Goal: Task Accomplishment & Management: Manage account settings

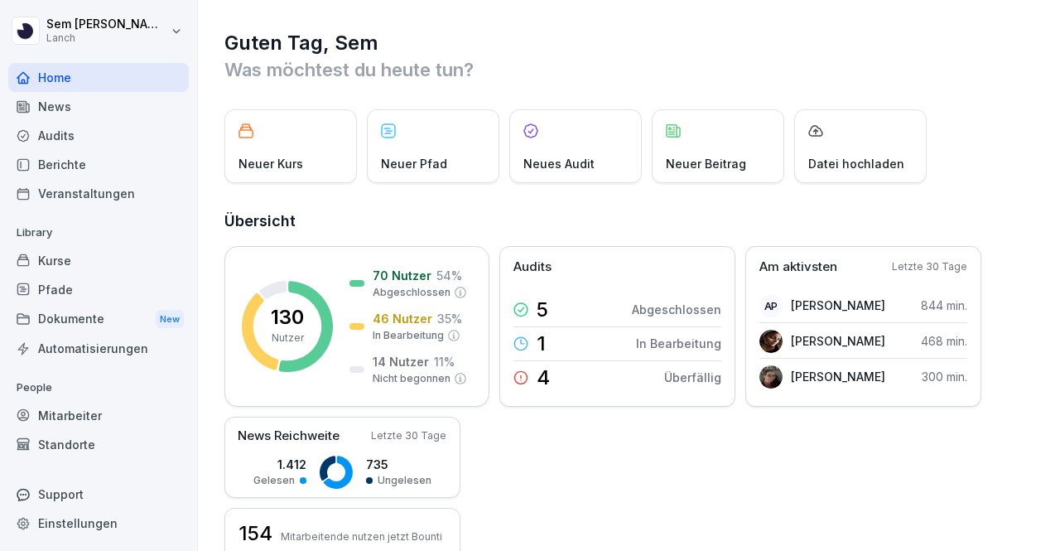
click at [1025, 173] on div "Guten Tag, Sem Was möchtest du heute tun? Neuer Kurs Neuer Pfad Neues Audit Neu…" at bounding box center [629, 505] width 862 height 1011
click at [79, 113] on div "News" at bounding box center [98, 106] width 181 height 29
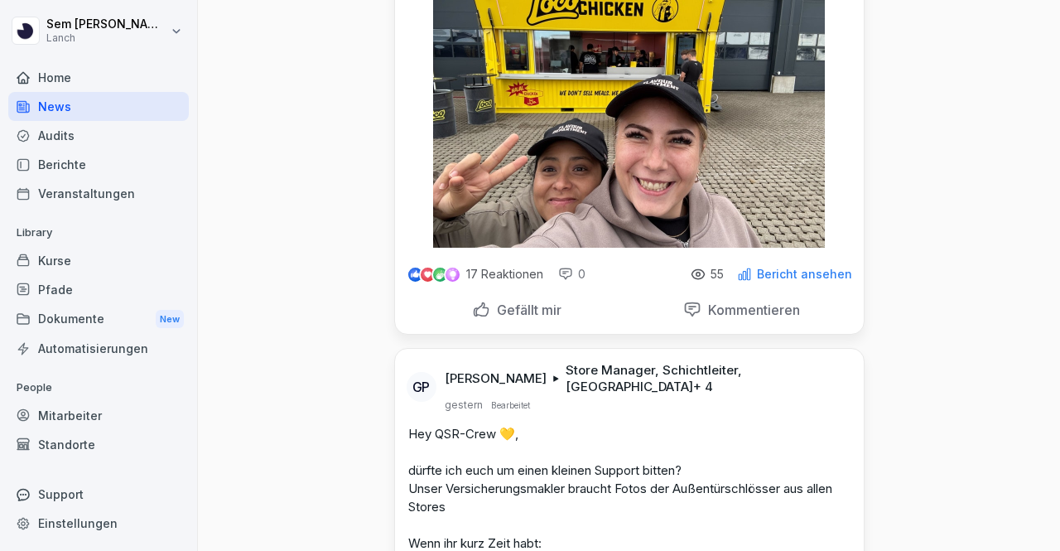
scroll to position [1007, 0]
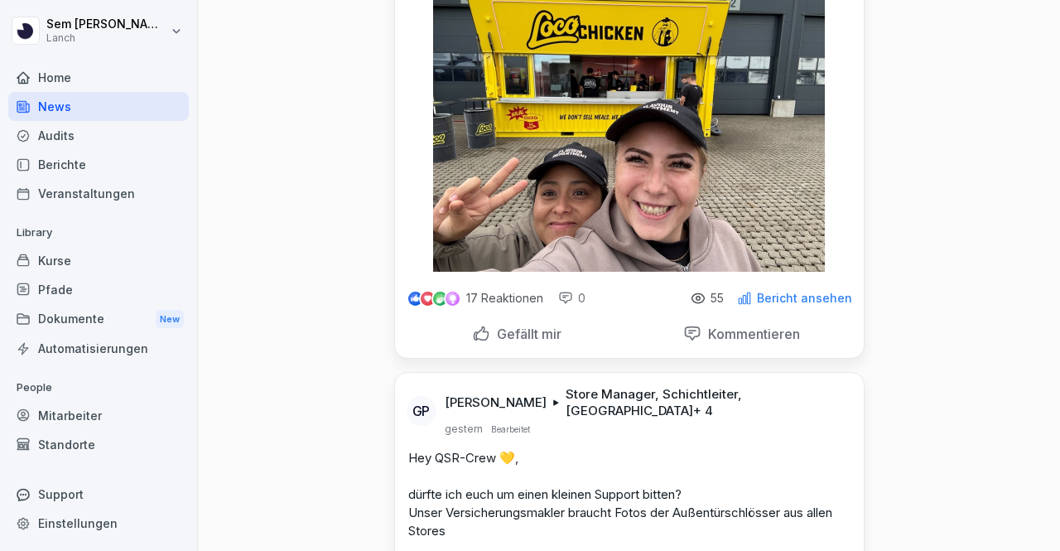
click at [495, 291] on p "17 Reaktionen" at bounding box center [504, 297] width 77 height 13
click at [422, 290] on div at bounding box center [427, 298] width 17 height 17
click at [818, 294] on p "Bericht ansehen" at bounding box center [804, 297] width 95 height 13
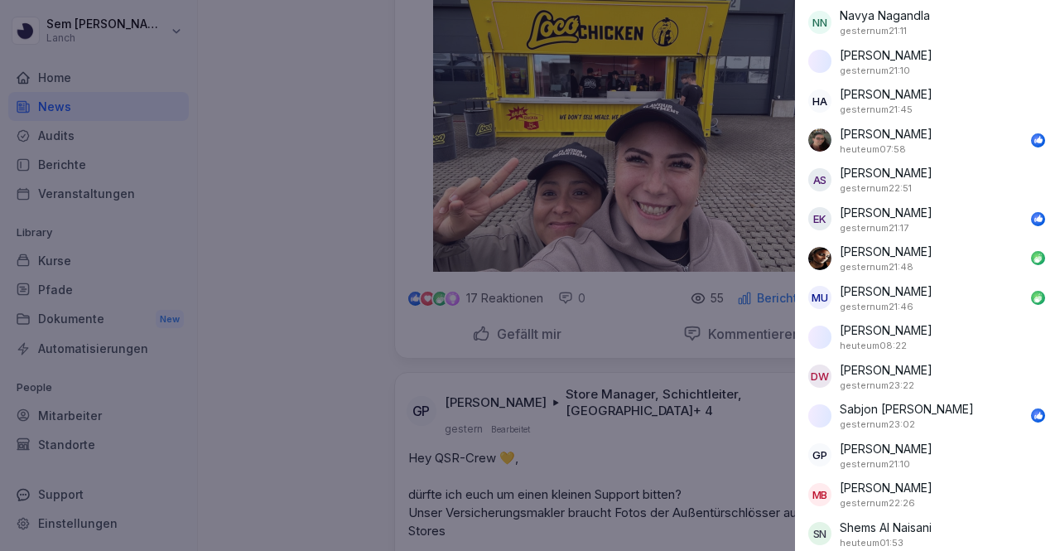
scroll to position [1818, 0]
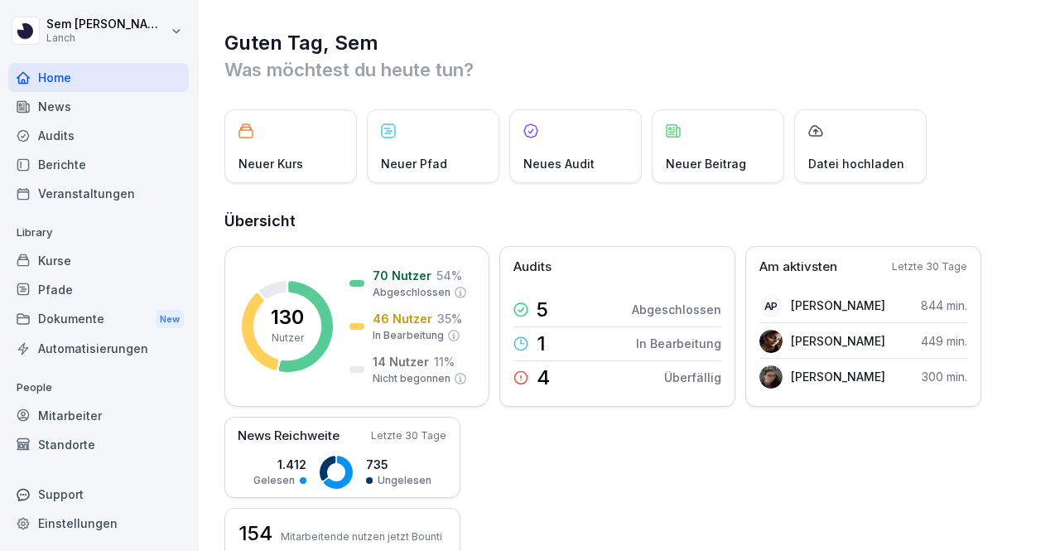
click at [121, 123] on div "Audits" at bounding box center [98, 135] width 181 height 29
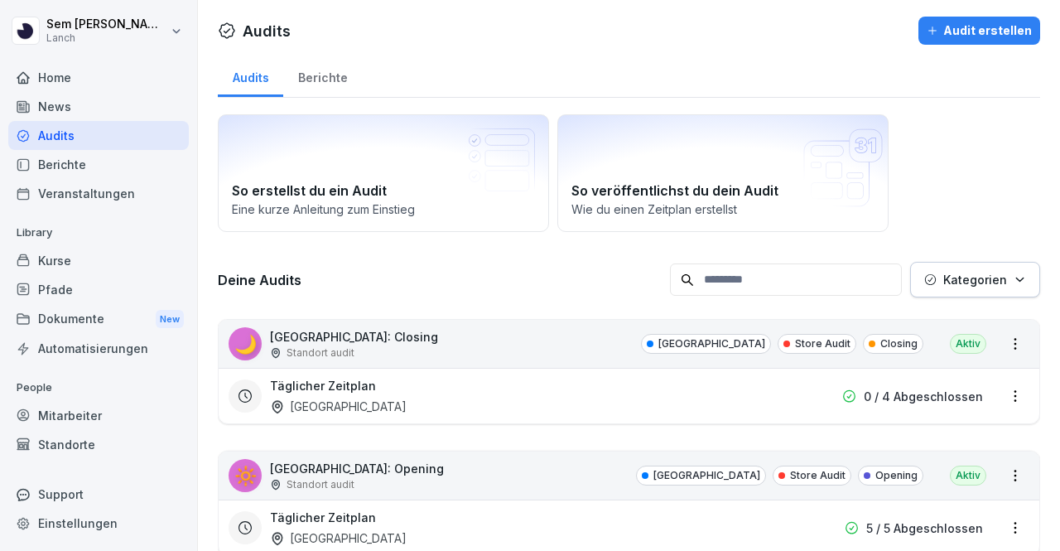
scroll to position [48, 0]
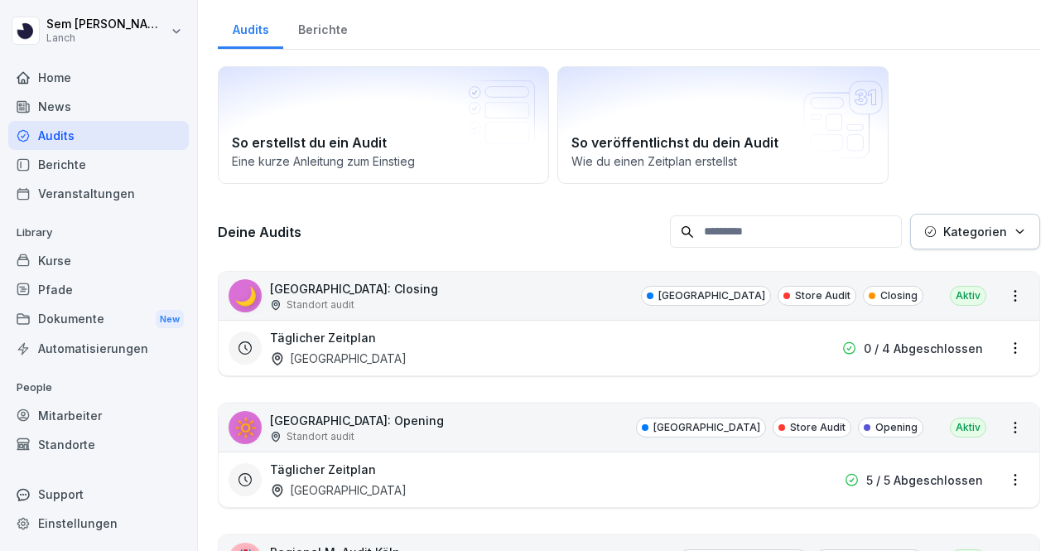
click at [740, 243] on input at bounding box center [786, 231] width 232 height 32
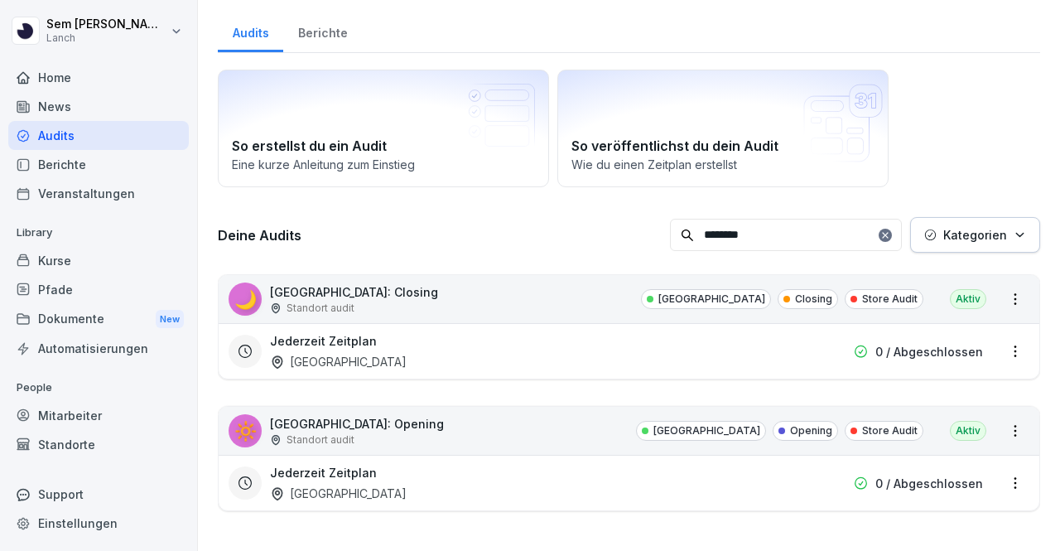
type input "********"
drag, startPoint x: 1007, startPoint y: 344, endPoint x: 678, endPoint y: 325, distance: 329.3
click at [678, 325] on div "Jederzeit Zeitplan Dortmund 0 / Abgeschlossen" at bounding box center [629, 350] width 821 height 55
click at [1005, 350] on html "[PERSON_NAME] Lanch Home News Audits Berichte Veranstaltungen Library Kurse Pfa…" at bounding box center [530, 275] width 1060 height 551
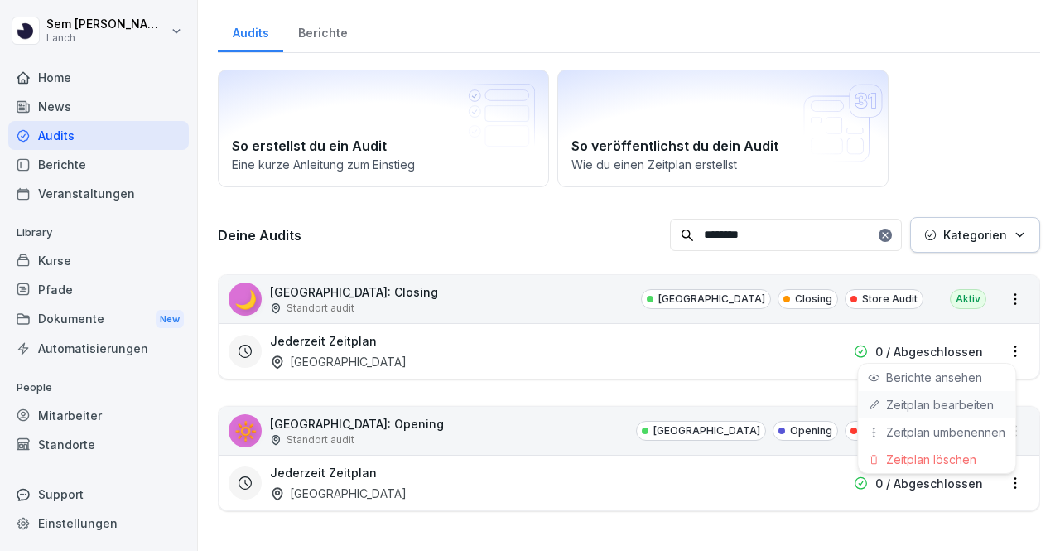
click at [0, 0] on link "Zeitplan bearbeiten" at bounding box center [0, 0] width 0 height 0
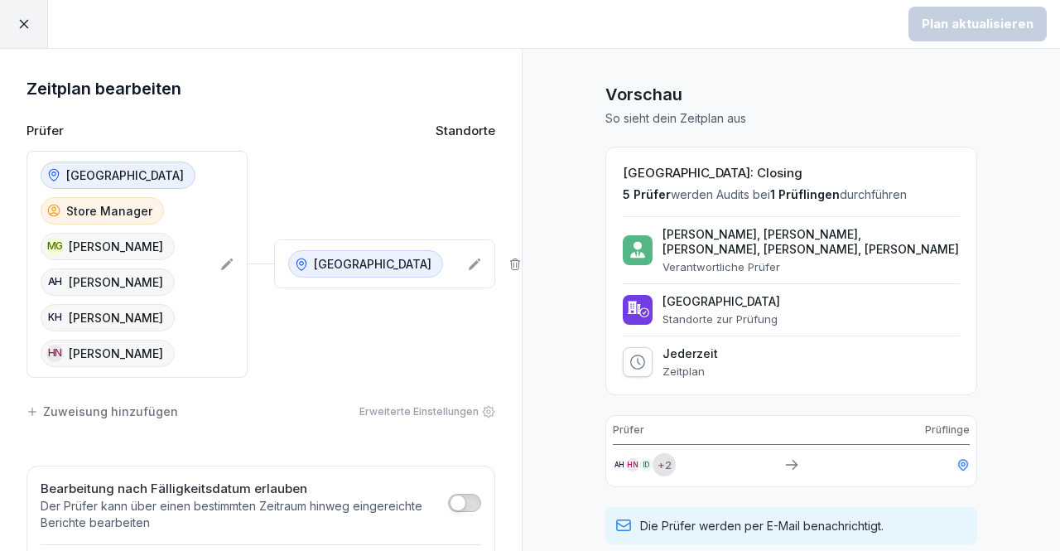
click at [220, 260] on icon at bounding box center [226, 264] width 13 height 13
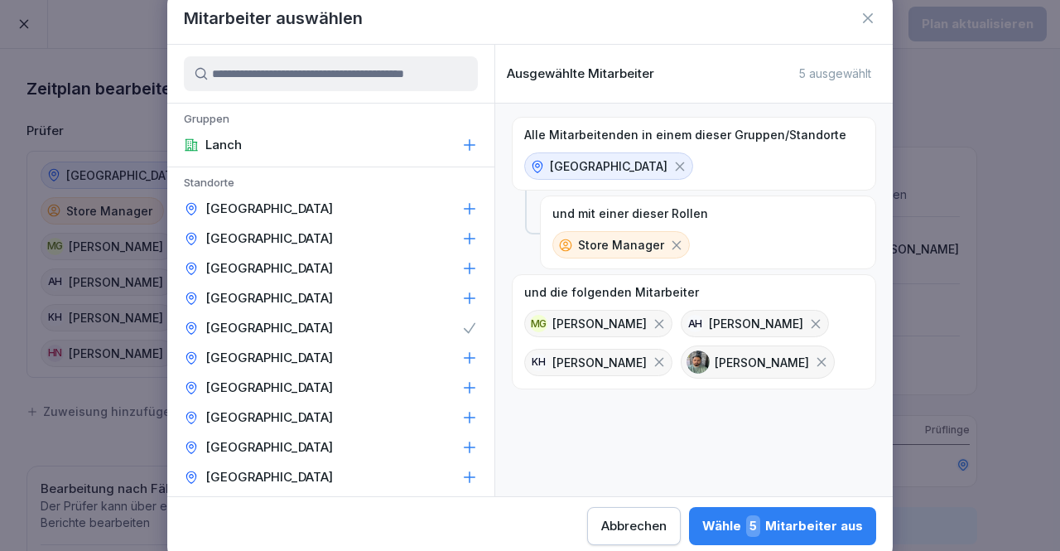
click at [681, 378] on div "[PERSON_NAME]" at bounding box center [758, 361] width 154 height 33
click at [664, 358] on icon at bounding box center [659, 362] width 9 height 9
click at [359, 89] on input at bounding box center [331, 73] width 294 height 35
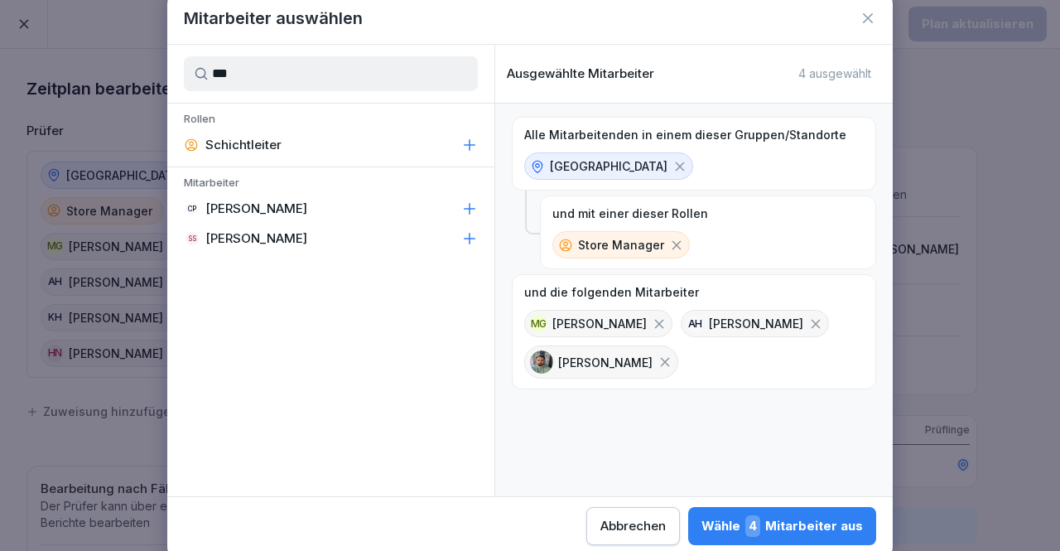
type input "***"
click at [459, 202] on div "CP [PERSON_NAME]" at bounding box center [330, 209] width 327 height 30
click at [735, 526] on div "Wähle 5 Mitarbeiter aus" at bounding box center [782, 526] width 161 height 22
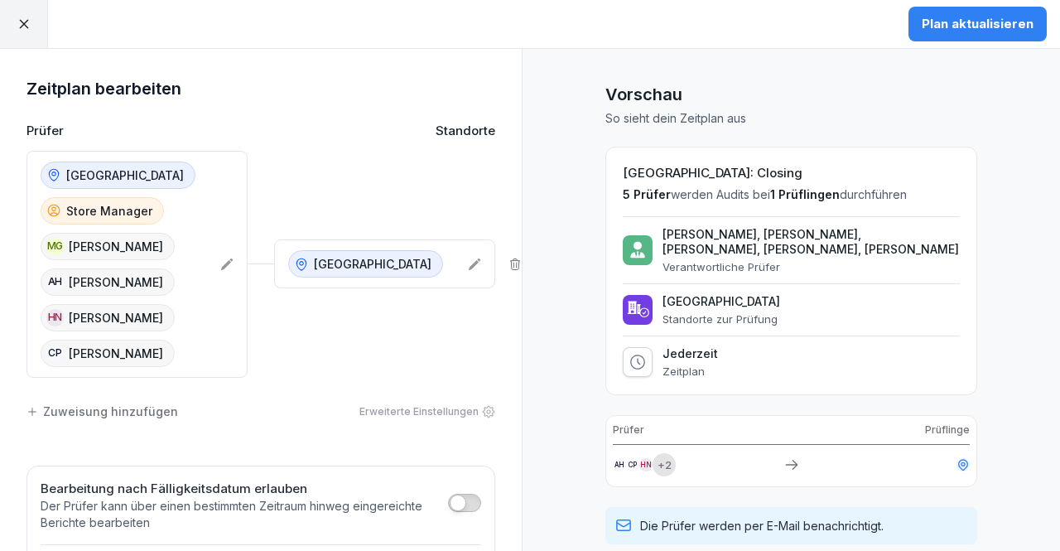
click at [952, 21] on div "Plan aktualisieren" at bounding box center [978, 24] width 112 height 18
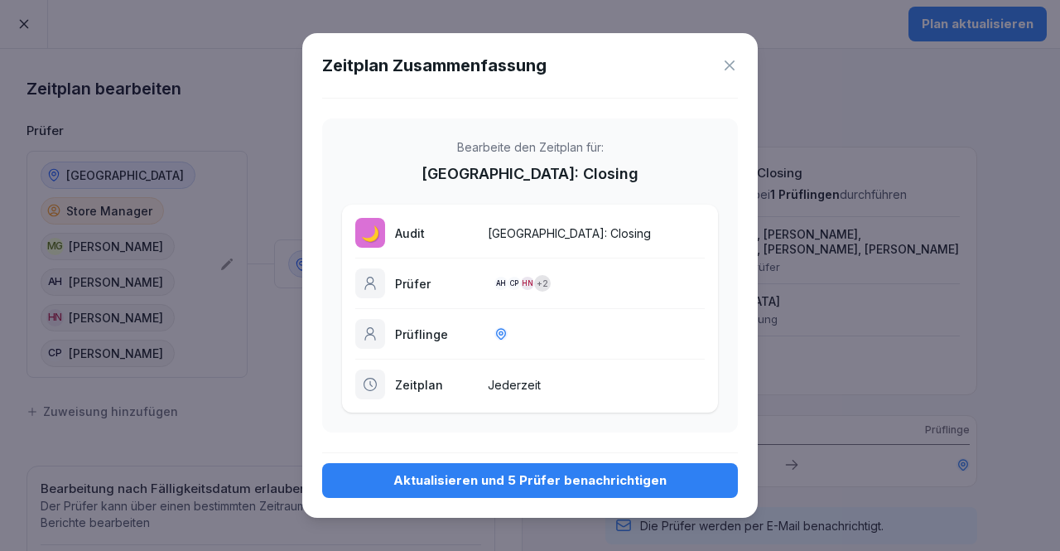
click at [576, 486] on div "Aktualisieren und 5 Prüfer benachrichtigen" at bounding box center [529, 480] width 389 height 18
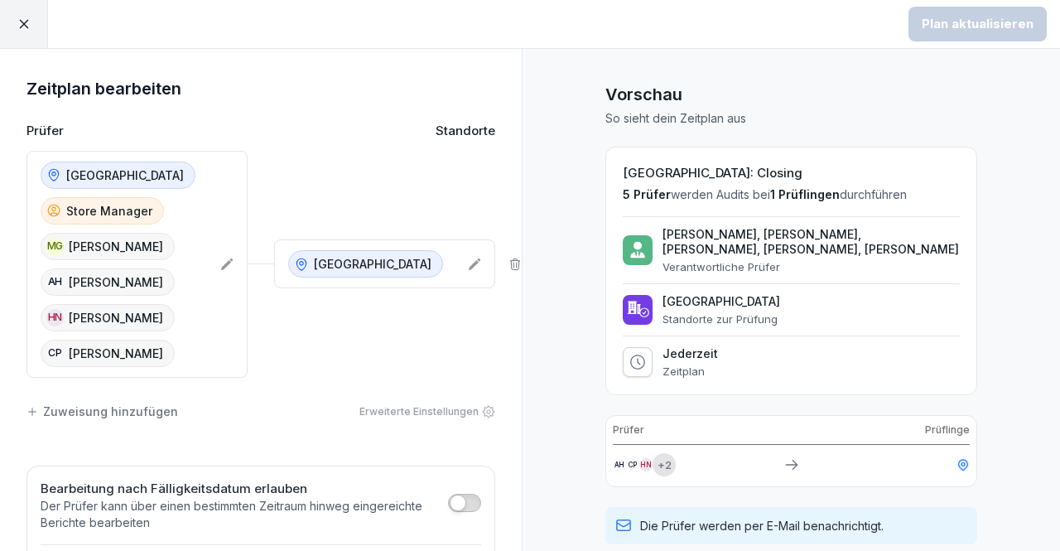
click at [20, 21] on icon at bounding box center [24, 24] width 15 height 15
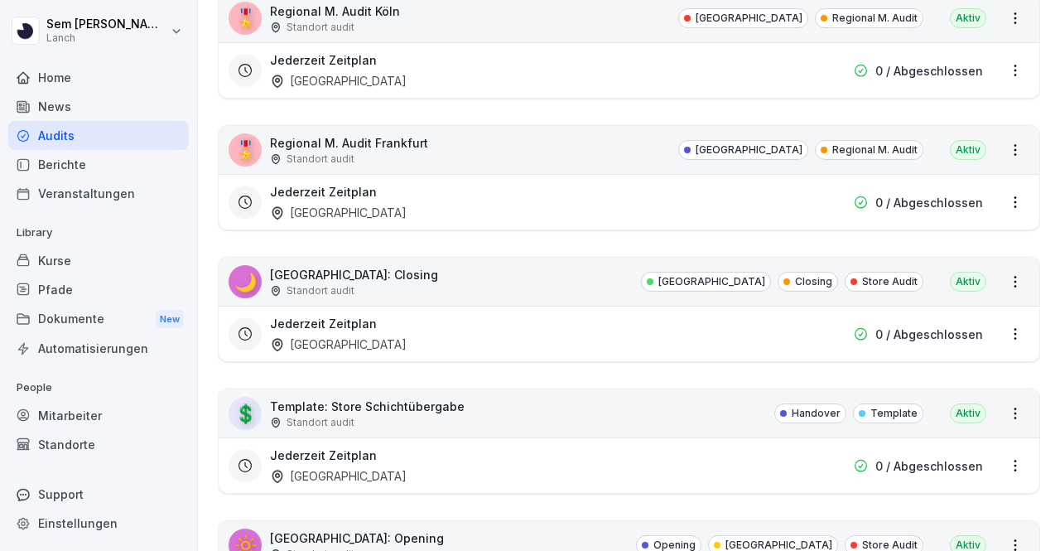
scroll to position [2022, 0]
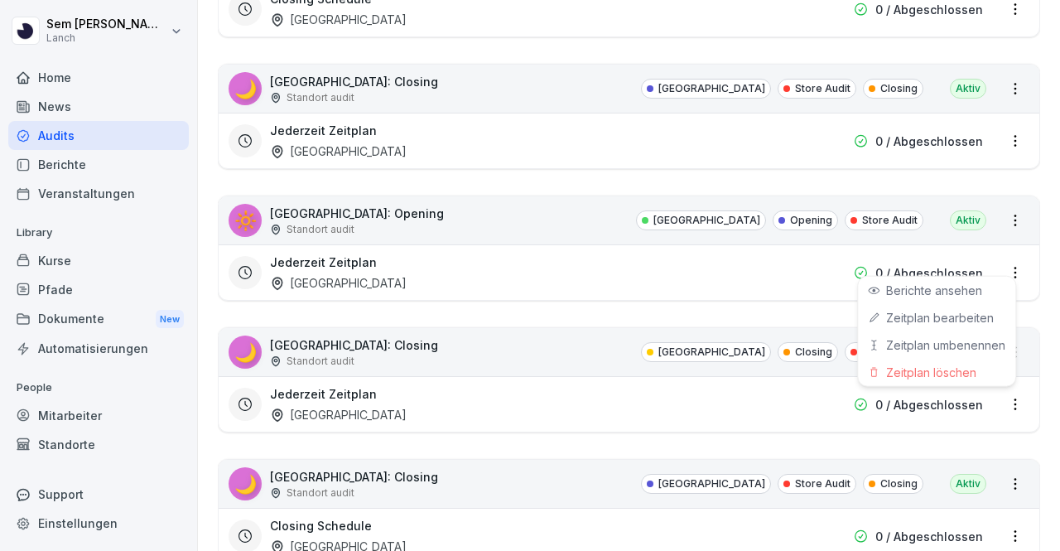
click at [992, 260] on html "[PERSON_NAME] Lanch Home News Audits Berichte Veranstaltungen Library Kurse Pfa…" at bounding box center [530, 275] width 1060 height 551
click at [954, 306] on div "Zeitplan bearbeiten" at bounding box center [936, 317] width 157 height 27
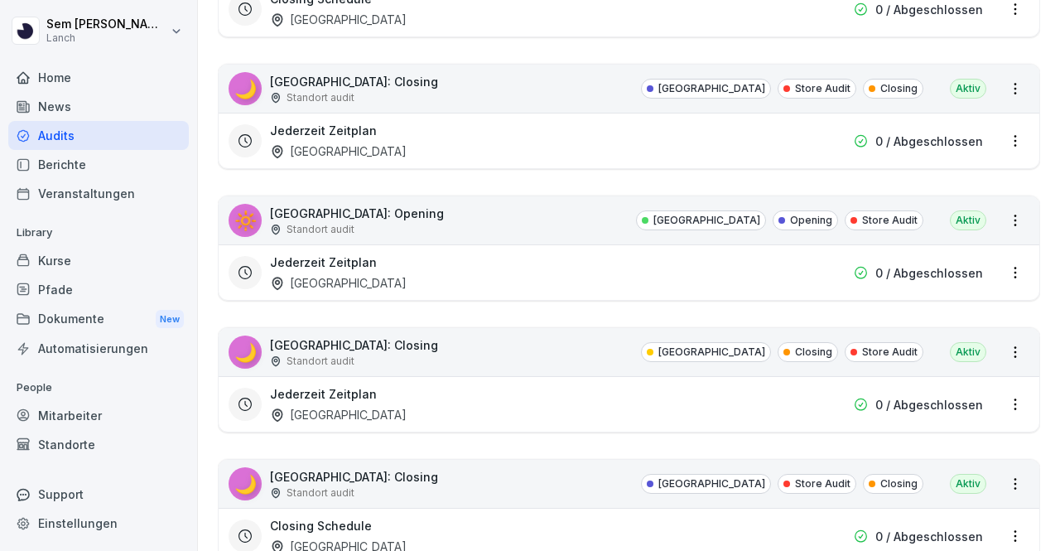
click at [1004, 262] on html "[PERSON_NAME] Lanch Home News Audits Berichte Veranstaltungen Library Kurse Pfa…" at bounding box center [530, 275] width 1060 height 551
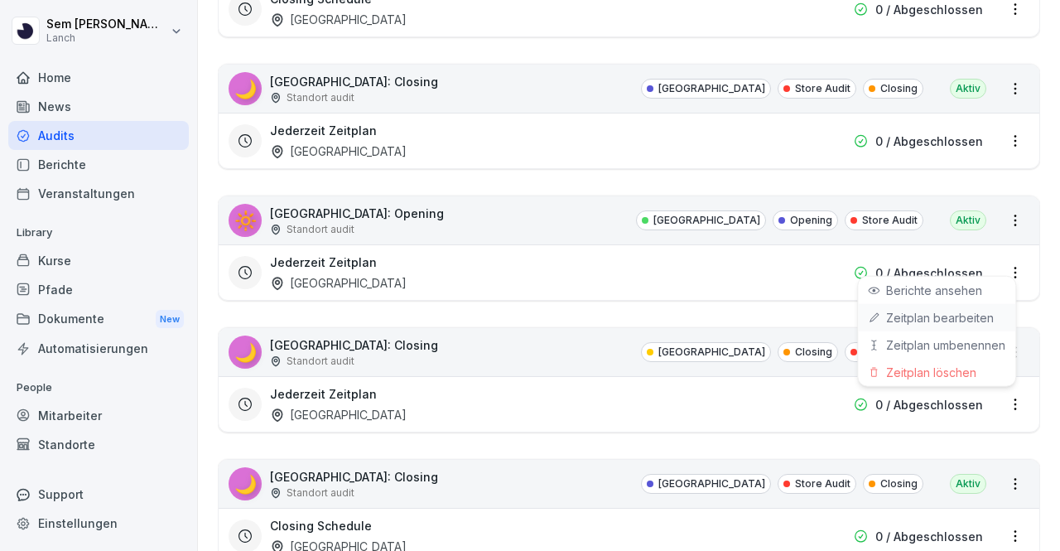
click at [0, 0] on link "Zeitplan bearbeiten" at bounding box center [0, 0] width 0 height 0
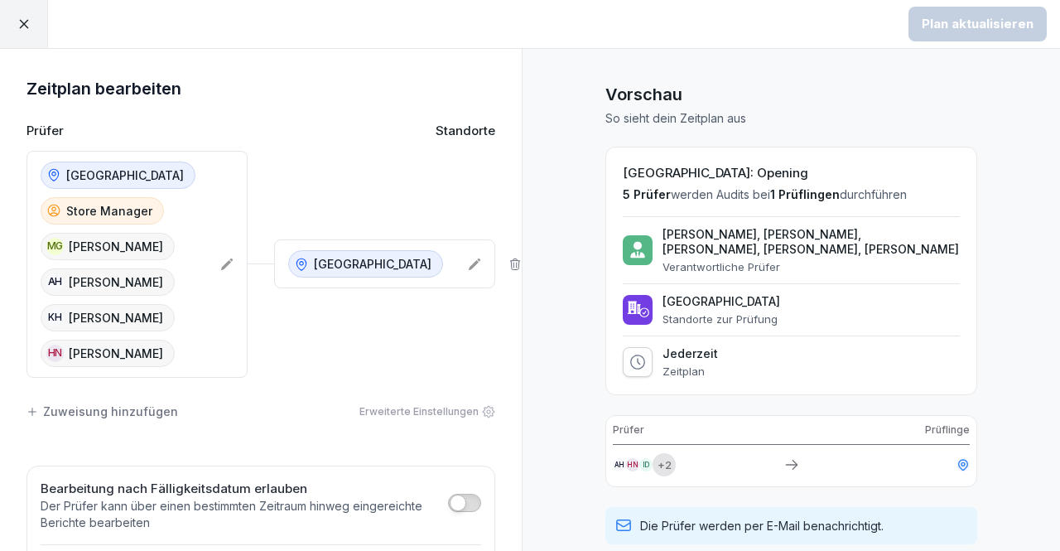
click at [221, 262] on icon at bounding box center [227, 264] width 12 height 12
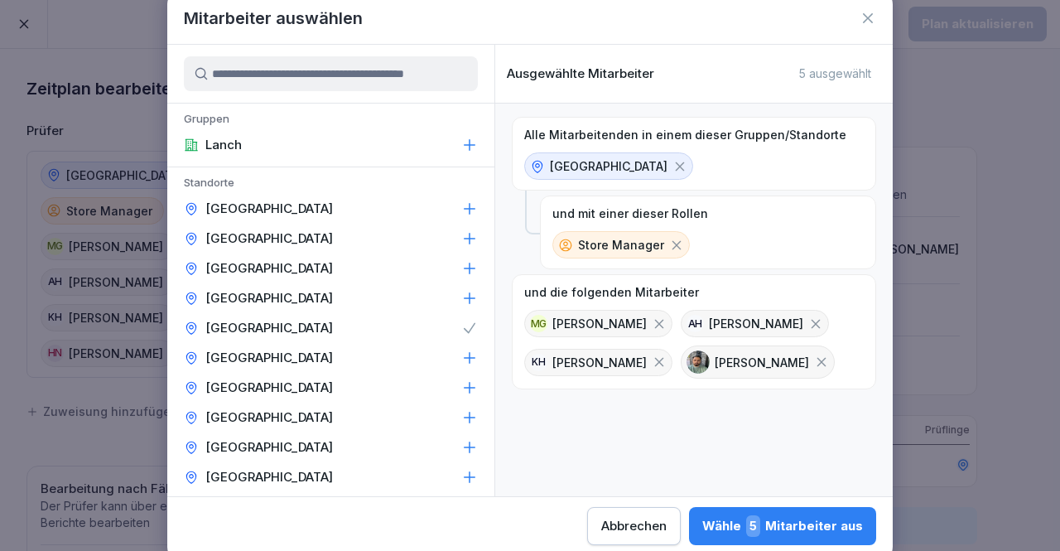
click at [667, 354] on icon at bounding box center [659, 361] width 15 height 15
click at [375, 71] on input at bounding box center [331, 73] width 294 height 35
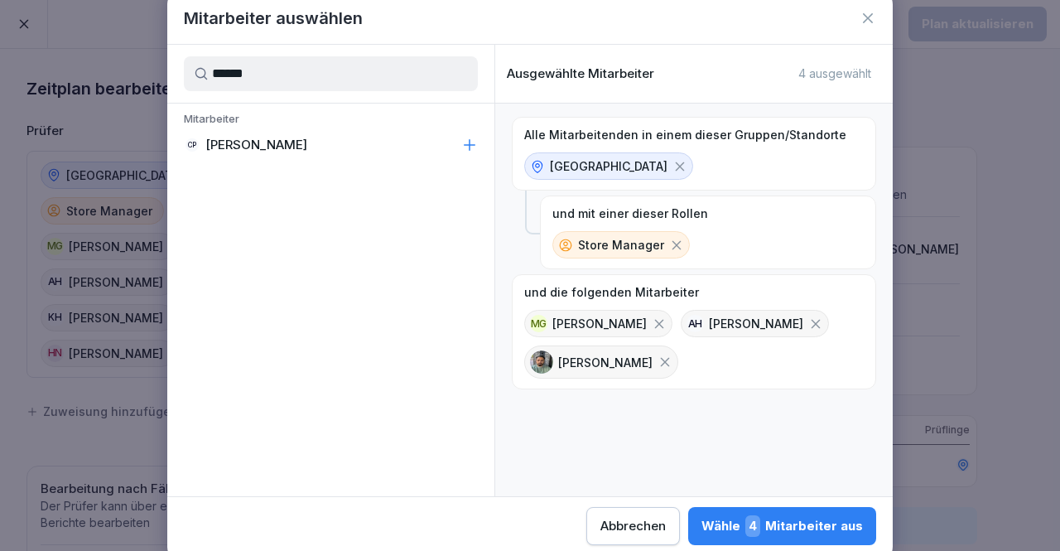
type input "******"
click at [471, 141] on icon at bounding box center [469, 145] width 17 height 17
click at [768, 523] on div "Wähle 5 Mitarbeiter aus" at bounding box center [782, 526] width 161 height 22
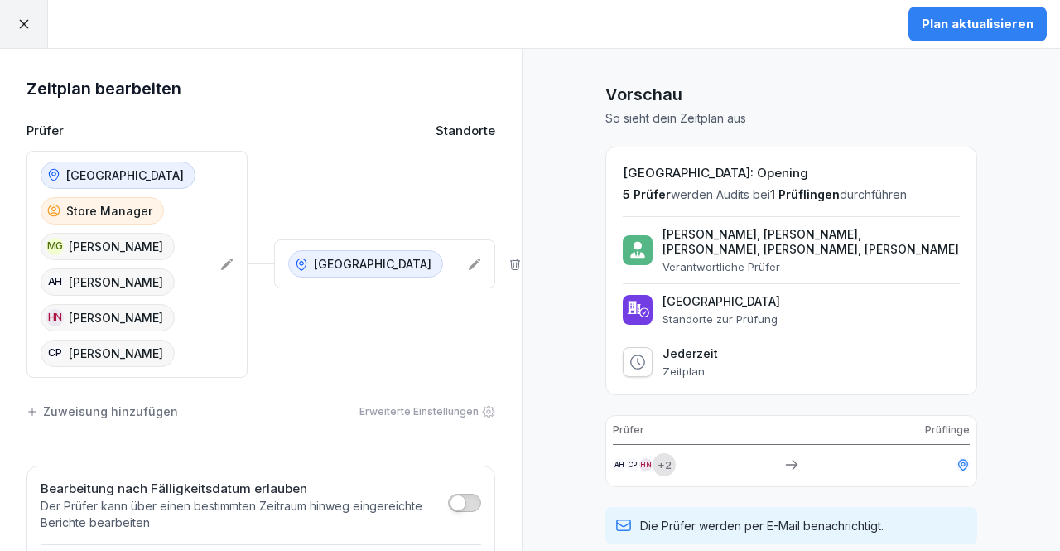
click at [970, 22] on div "Plan aktualisieren" at bounding box center [978, 24] width 112 height 18
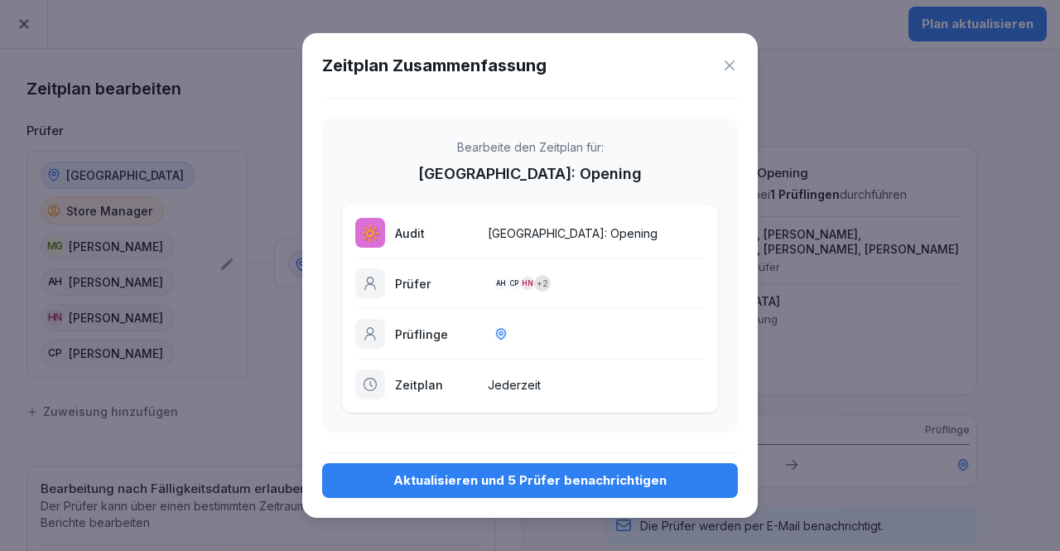
click at [432, 467] on button "Aktualisieren und 5 Prüfer benachrichtigen" at bounding box center [530, 480] width 416 height 35
